Goal: Task Accomplishment & Management: Complete application form

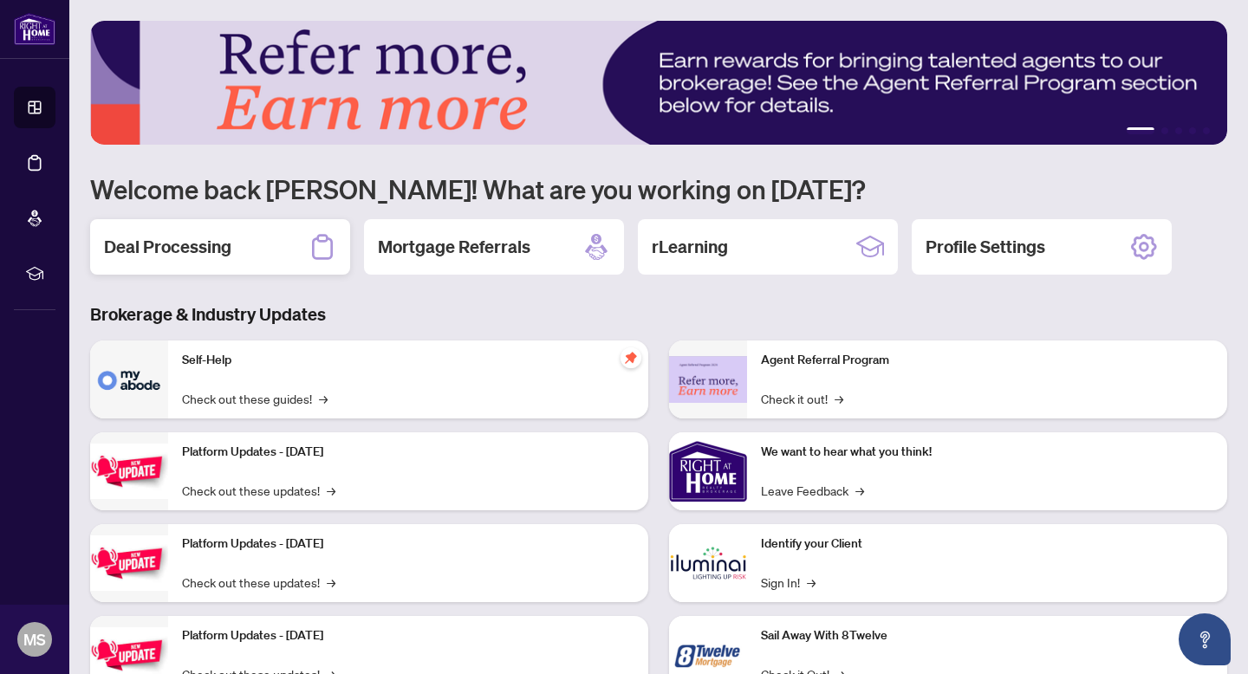
click at [218, 245] on h2 "Deal Processing" at bounding box center [167, 247] width 127 height 24
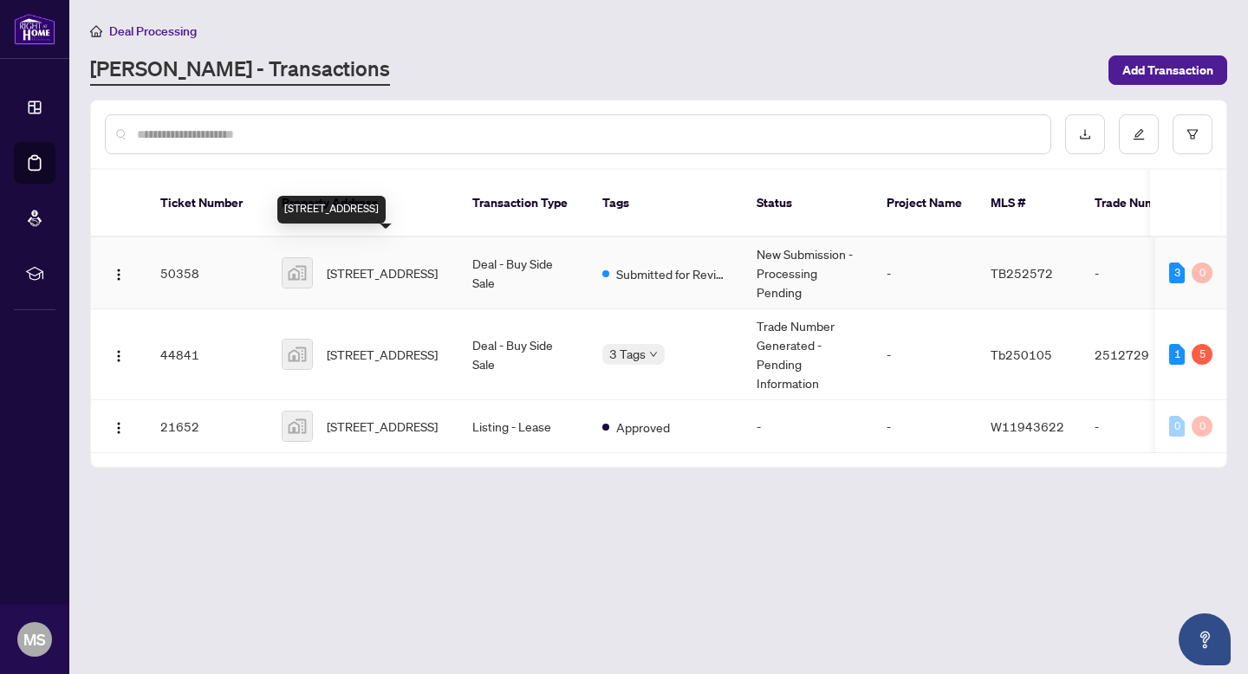
click at [383, 263] on span "[STREET_ADDRESS]" at bounding box center [382, 272] width 111 height 19
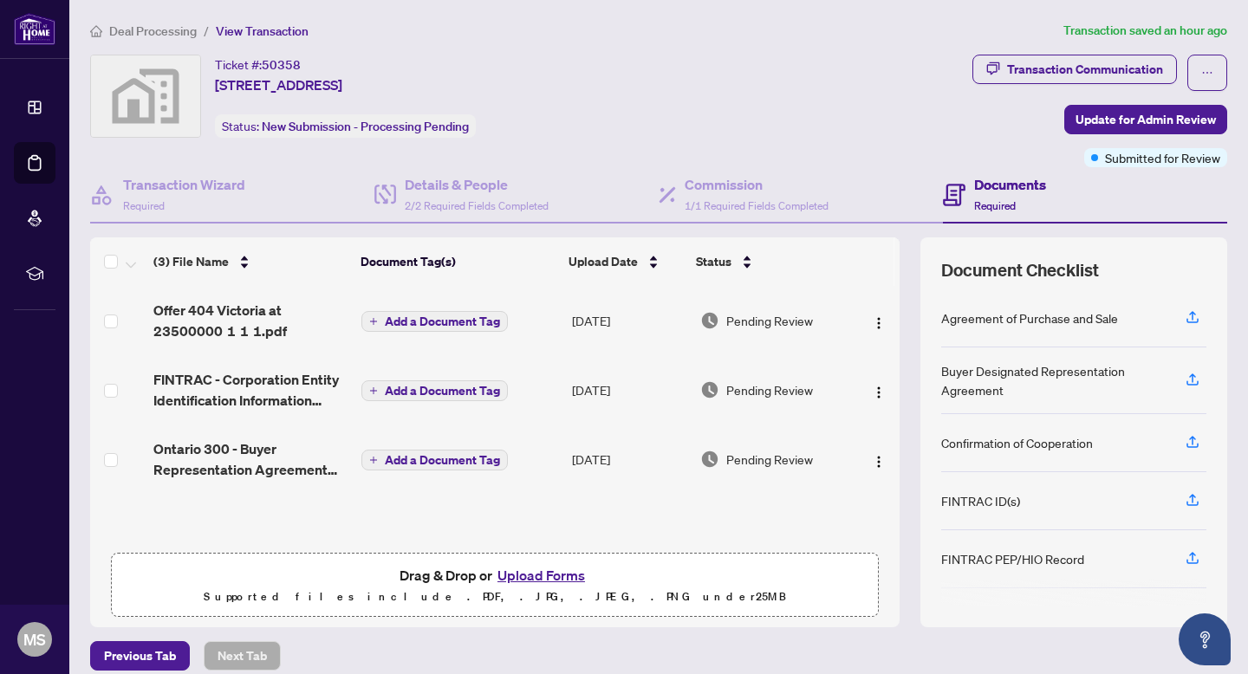
click at [541, 567] on button "Upload Forms" at bounding box center [541, 575] width 98 height 23
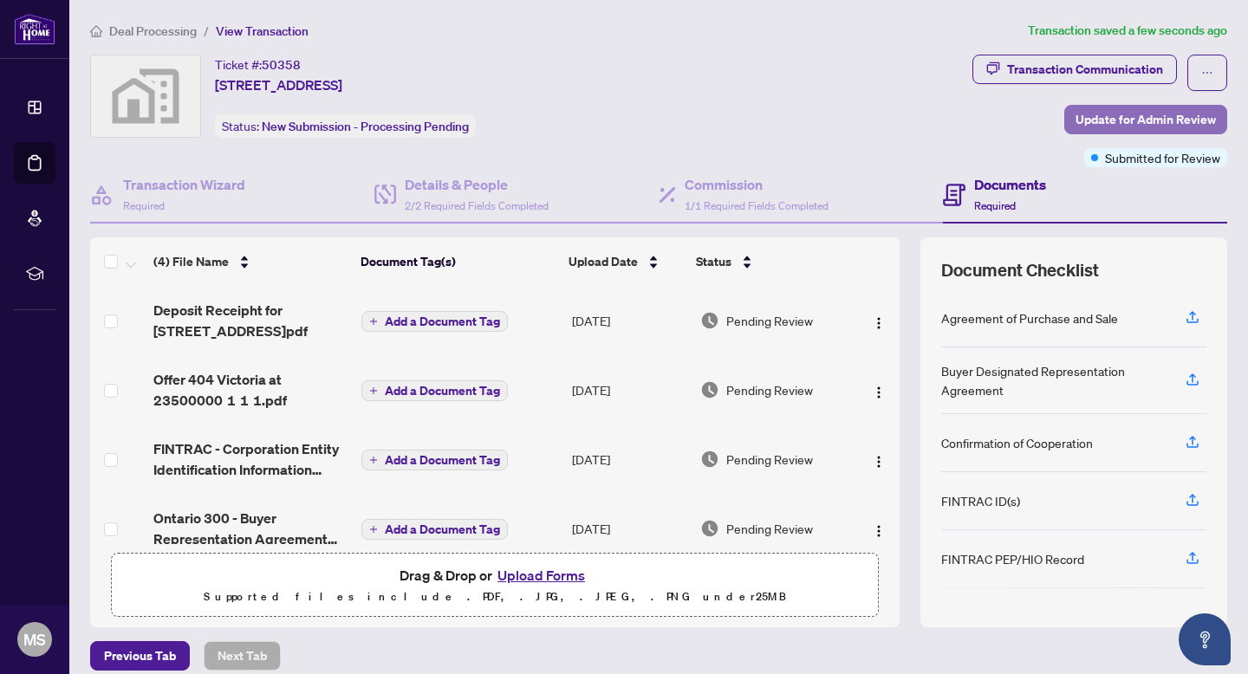
click at [1157, 120] on span "Update for Admin Review" at bounding box center [1145, 120] width 140 height 28
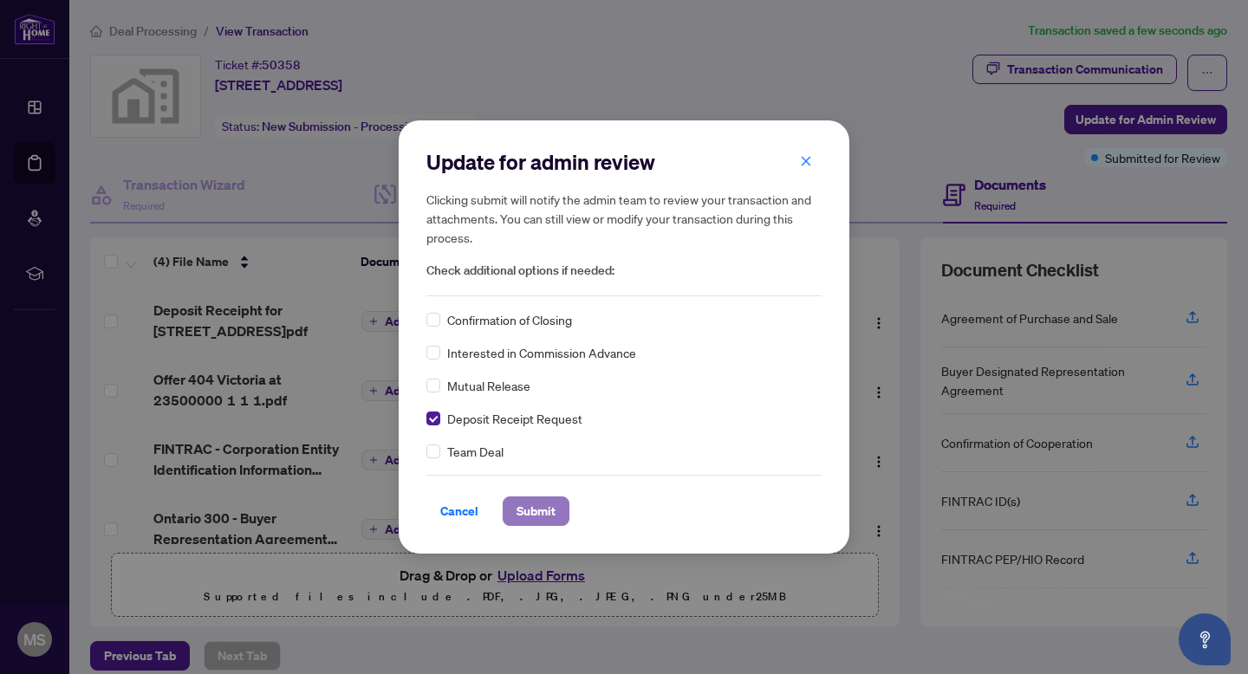
click at [535, 511] on span "Submit" at bounding box center [535, 511] width 39 height 28
